Goal: Navigation & Orientation: Find specific page/section

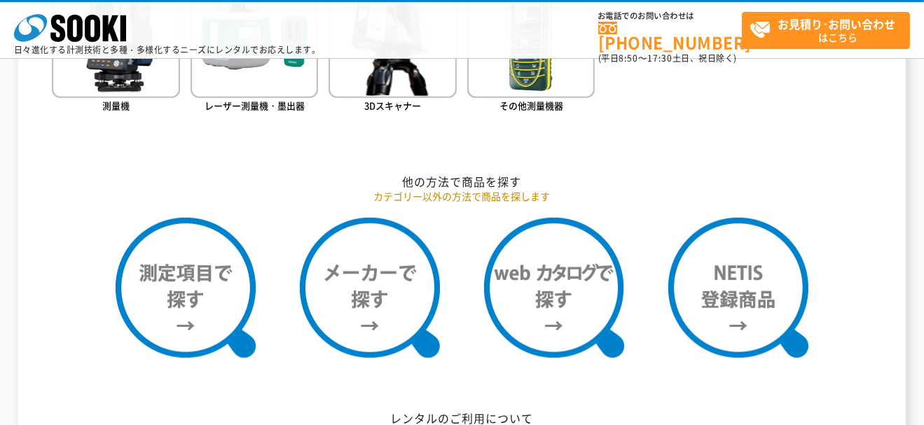
scroll to position [1120, 0]
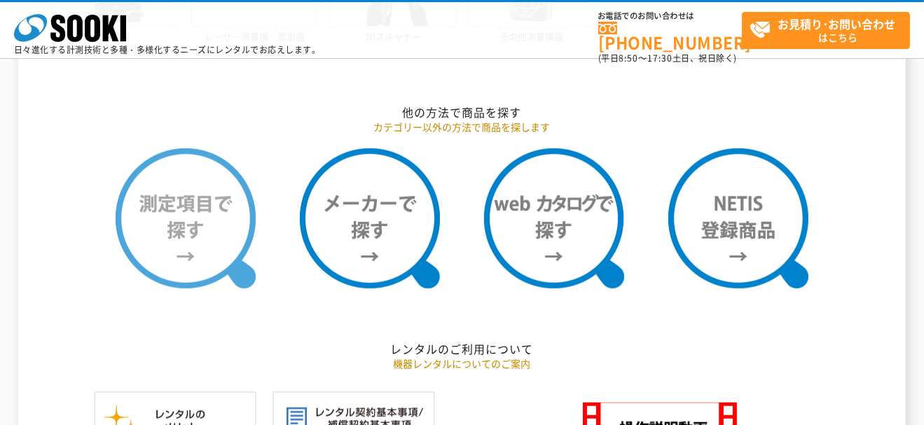
click at [224, 210] on img at bounding box center [186, 218] width 140 height 140
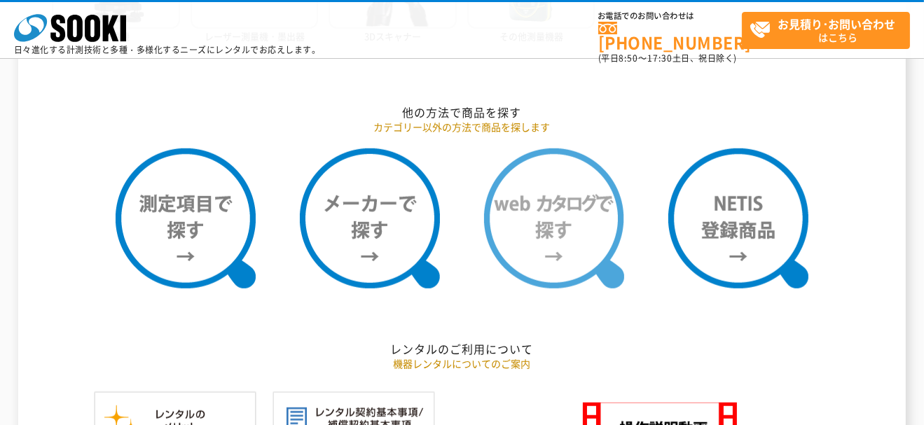
click at [588, 216] on img at bounding box center [554, 218] width 140 height 140
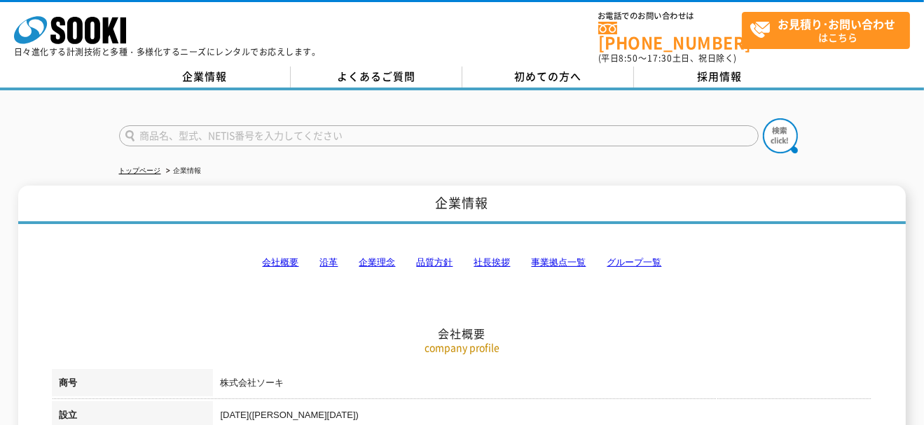
click at [331, 257] on link "沿革" at bounding box center [328, 262] width 18 height 11
click at [562, 257] on link "事業拠点一覧" at bounding box center [558, 262] width 55 height 11
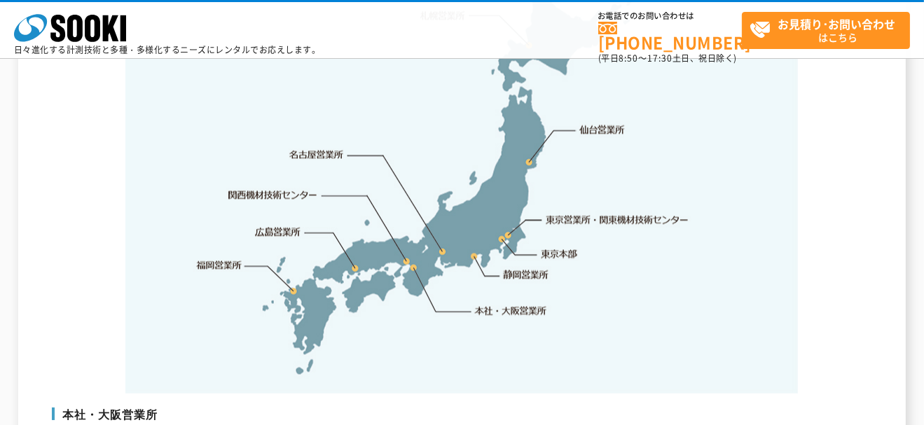
scroll to position [3021, 0]
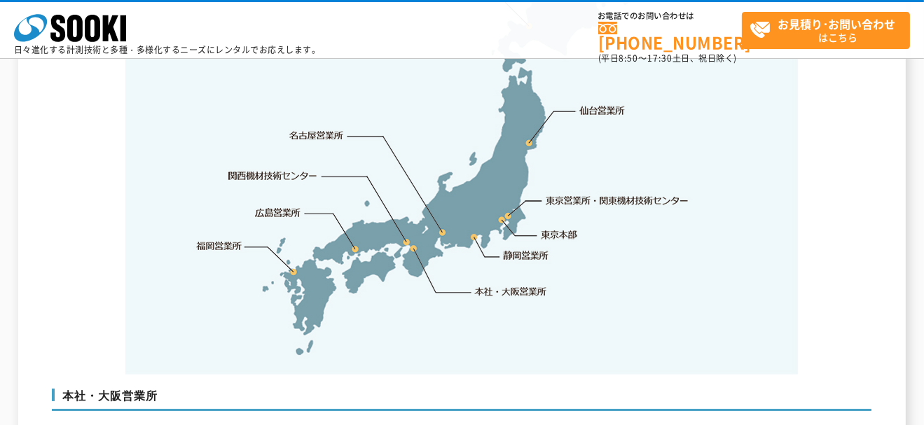
click at [521, 284] on link "本社・大阪営業所" at bounding box center [510, 291] width 74 height 14
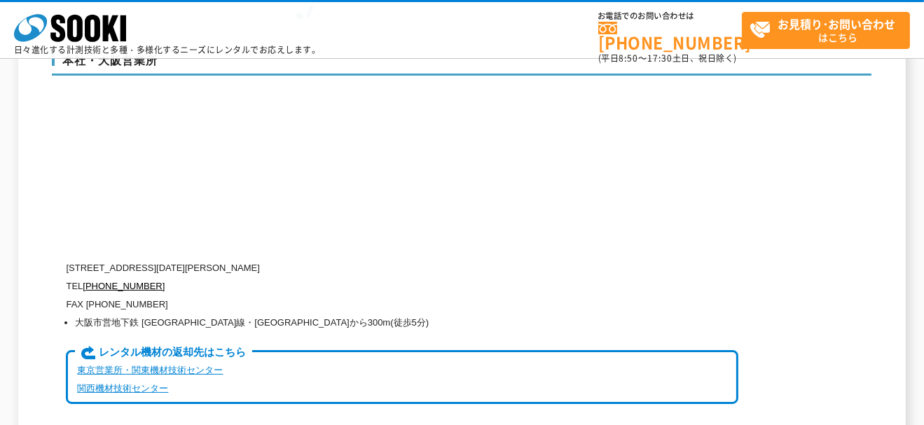
scroll to position [3379, 0]
